Goal: Navigation & Orientation: Go to known website

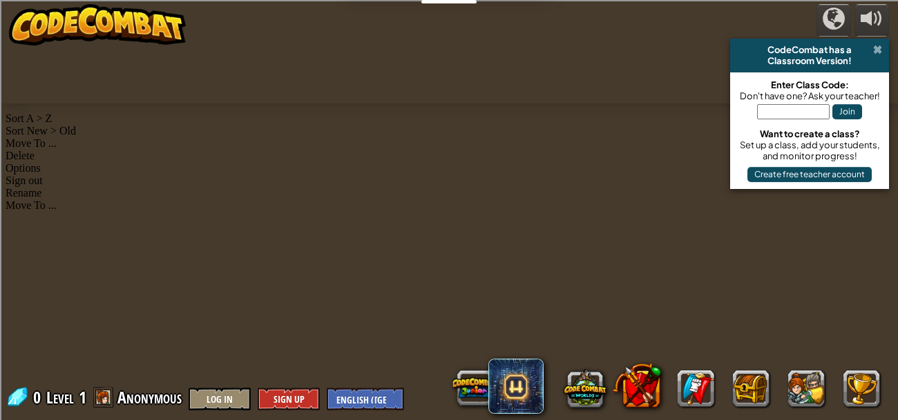
click at [877, 46] on span at bounding box center [877, 49] width 9 height 11
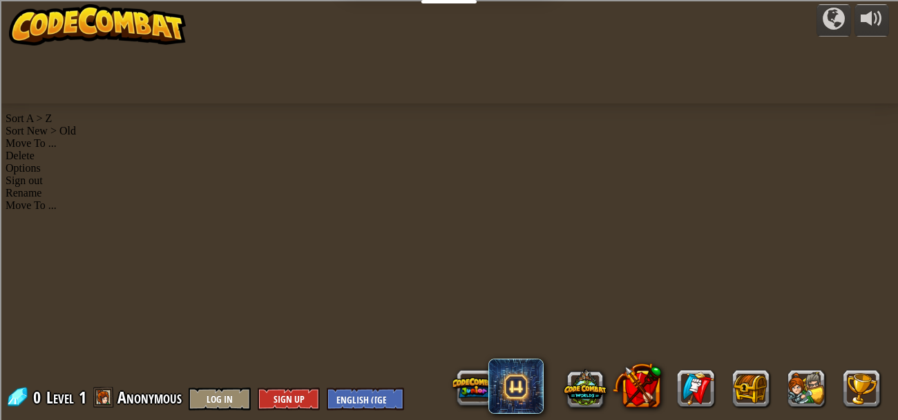
click at [65, 20] on img at bounding box center [97, 24] width 177 height 41
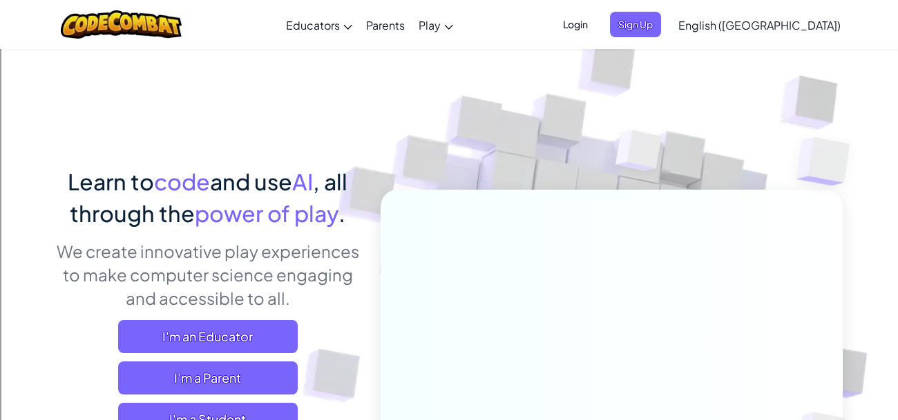
click at [596, 25] on span "Login" at bounding box center [574, 25] width 41 height 26
